Goal: Information Seeking & Learning: Find specific page/section

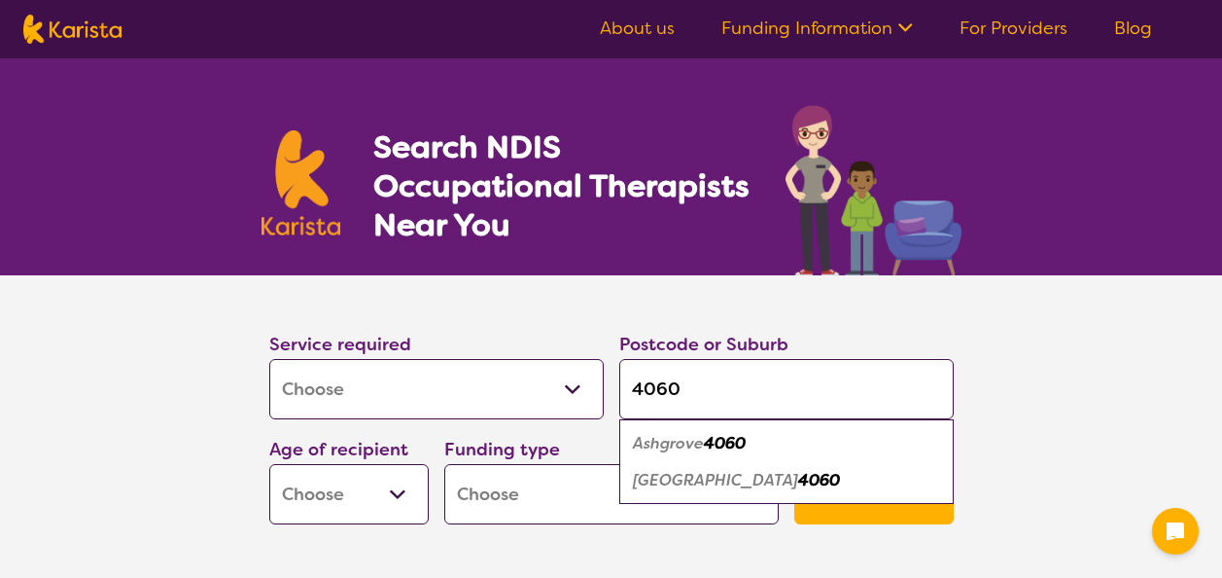
select select "[MEDICAL_DATA]"
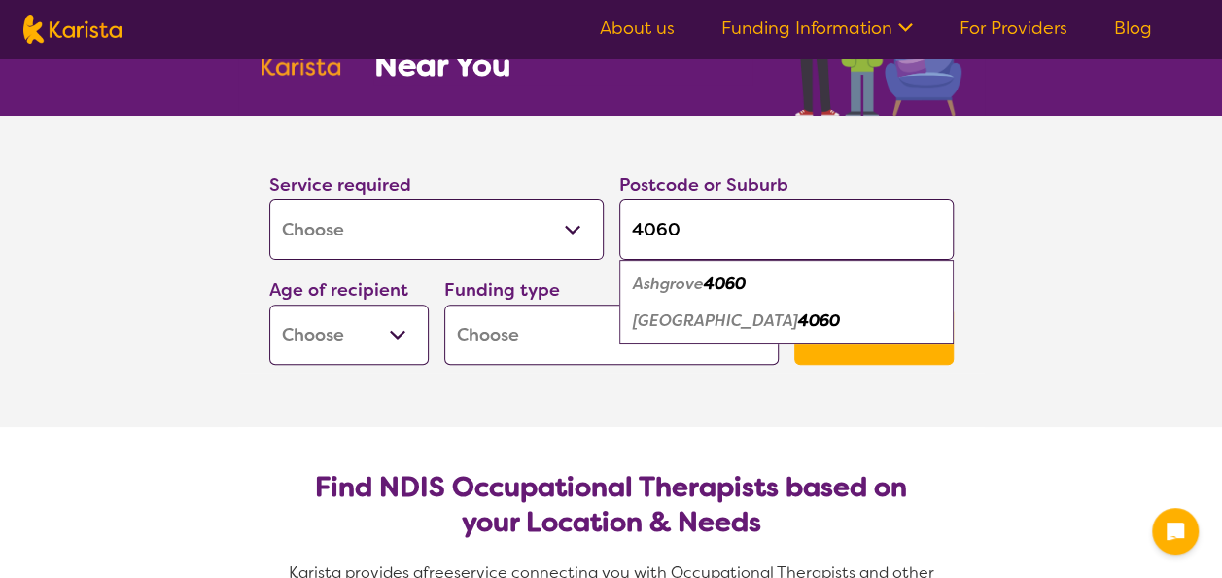
type input "4060"
click at [397, 326] on select "Early Childhood - 0 to 9 Child - 10 to 11 Adolescent - 12 to 17 Adult - 18 to 6…" at bounding box center [348, 334] width 159 height 60
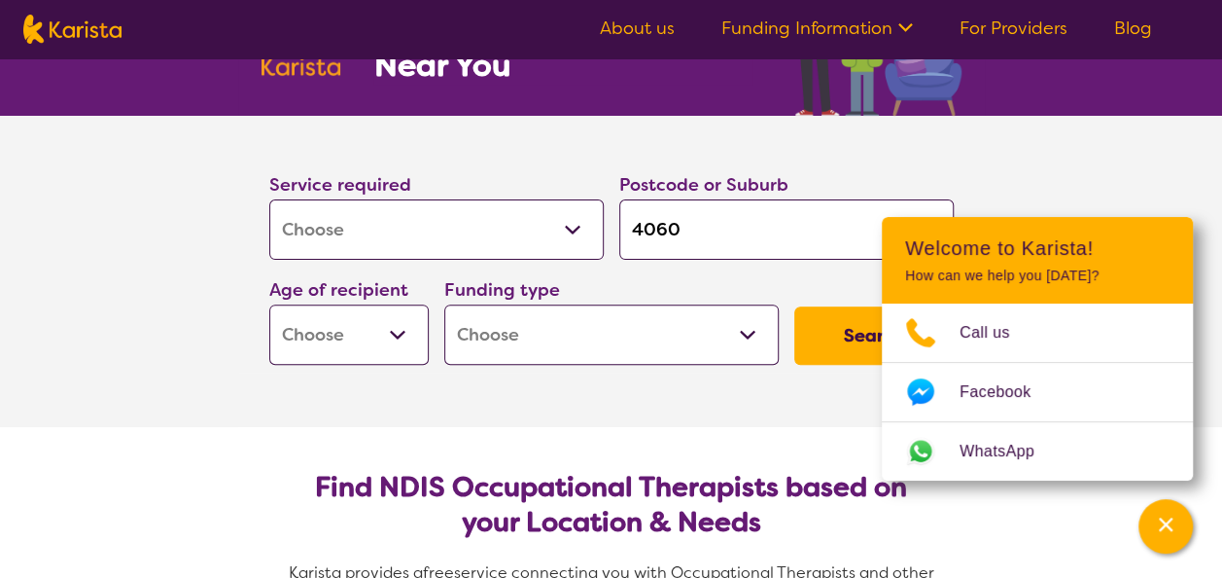
select select "AD"
click at [269, 304] on select "Early Childhood - 0 to 9 Child - 10 to 11 Adolescent - 12 to 17 Adult - 18 to 6…" at bounding box center [348, 334] width 159 height 60
select select "AD"
click at [570, 361] on select "Home Care Package (HCP) National Disability Insurance Scheme (NDIS) I don't know" at bounding box center [611, 334] width 335 height 60
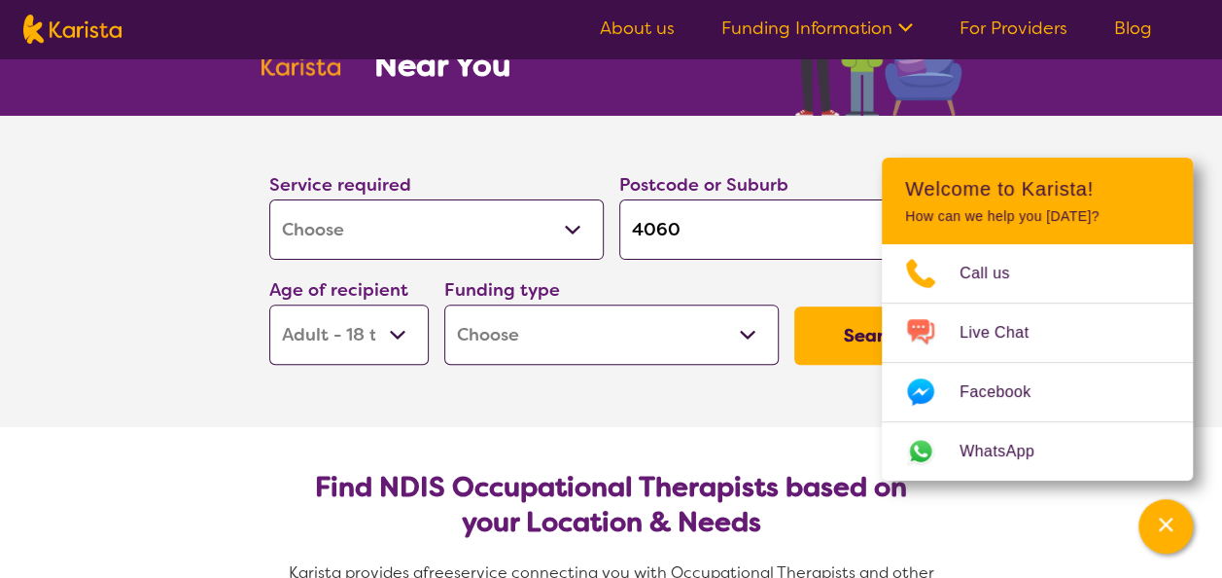
click at [560, 470] on h2 "Find NDIS Occupational Therapists based on your Location & Needs" at bounding box center [611, 505] width 653 height 70
click at [620, 461] on section "Find NDIS Occupational Therapists based on your Location & Needs Karista provid…" at bounding box center [611, 562] width 747 height 270
click at [655, 319] on select "Home Care Package (HCP) National Disability Insurance Scheme (NDIS) I don't know" at bounding box center [611, 334] width 335 height 60
select select "i-don-t-know"
click at [444, 304] on select "Home Care Package (HCP) National Disability Insurance Scheme (NDIS) I don't know" at bounding box center [611, 334] width 335 height 60
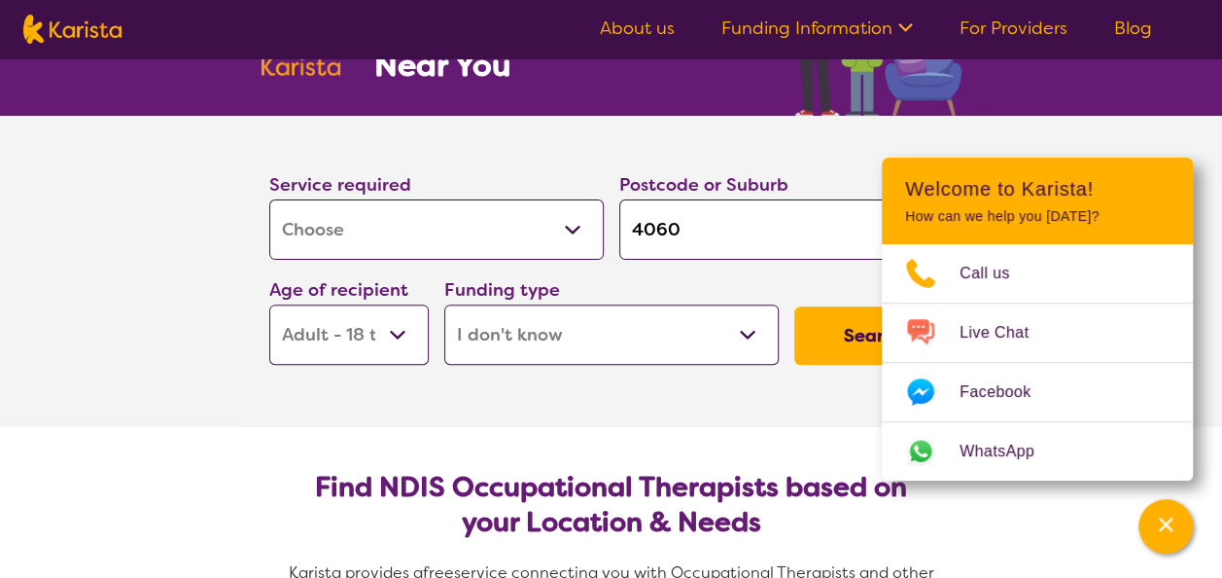
select select "i-don-t-know"
click at [832, 346] on button "Search" at bounding box center [873, 335] width 159 height 58
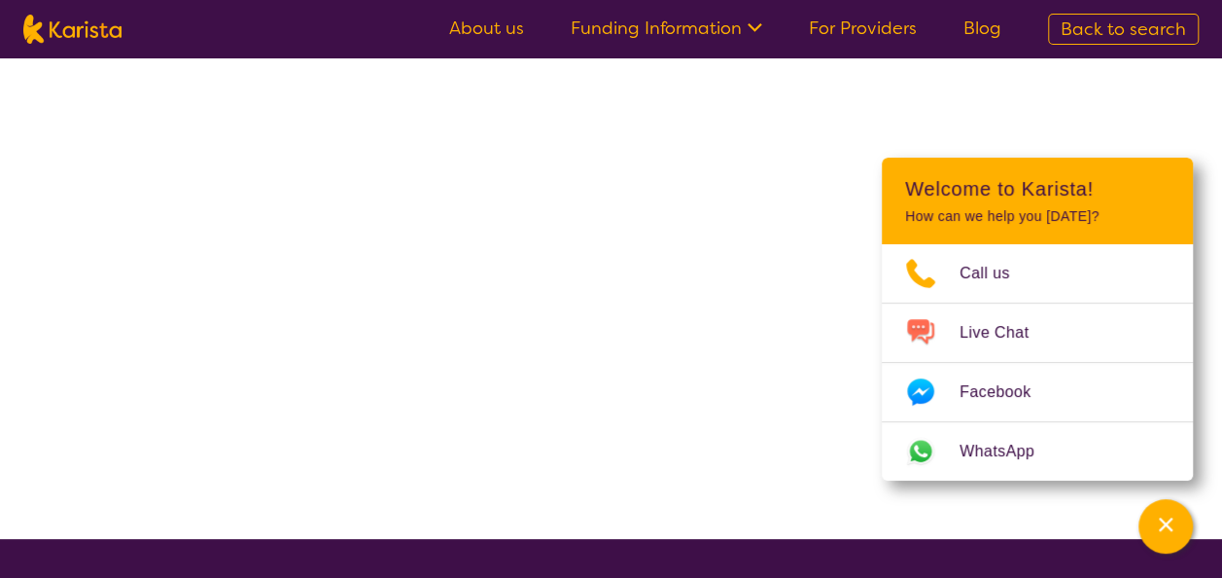
select select "[MEDICAL_DATA]"
select select "AD"
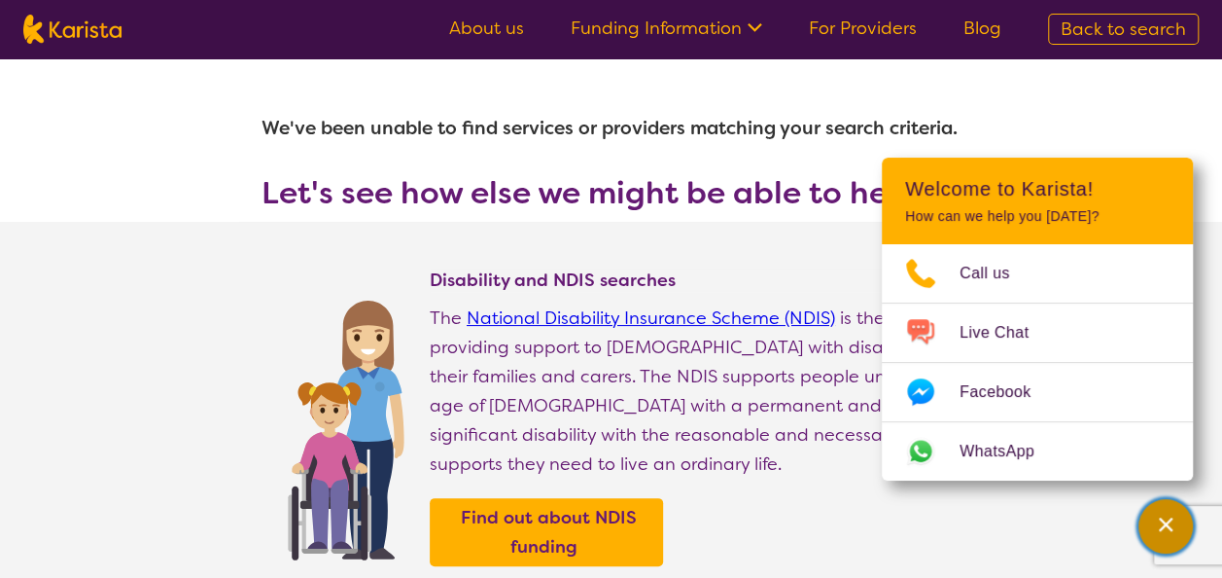
click at [1156, 537] on div "Channel Menu" at bounding box center [1166, 526] width 39 height 43
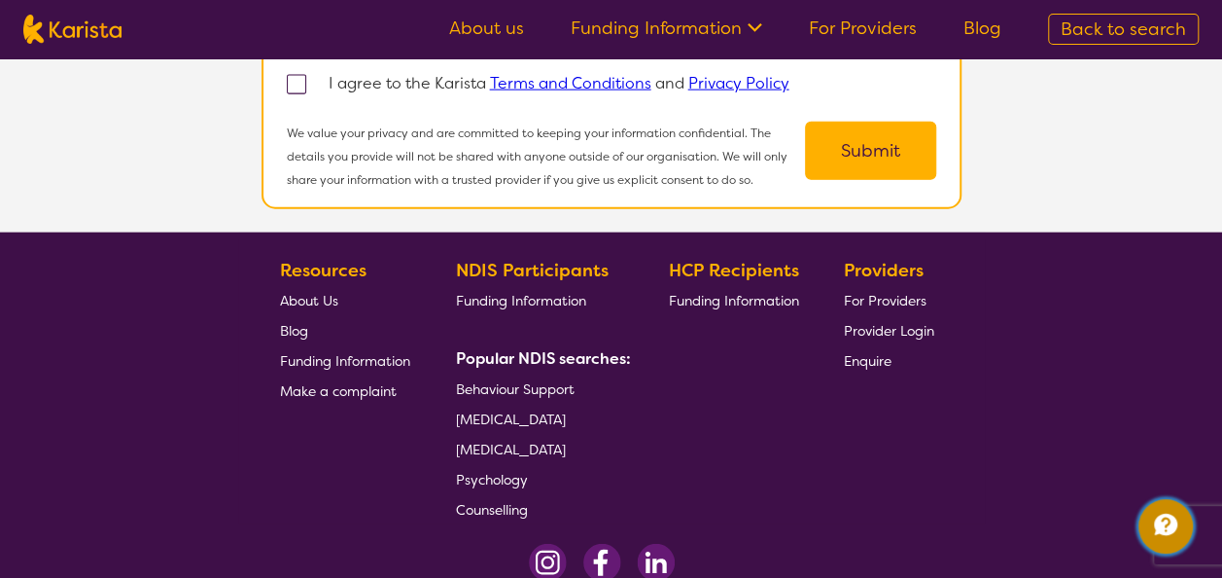
scroll to position [2204, 0]
